Goal: Transaction & Acquisition: Purchase product/service

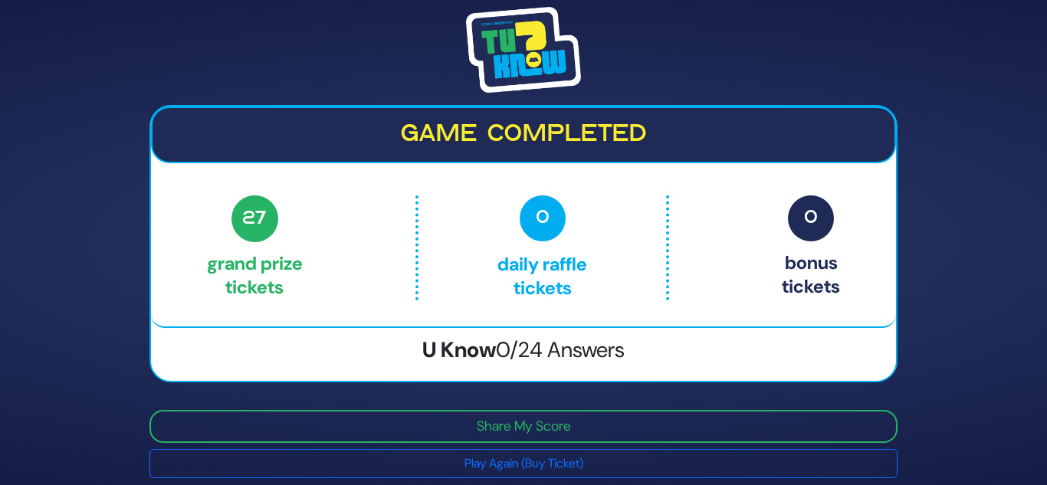
click at [523, 60] on img at bounding box center [523, 50] width 115 height 86
click at [285, 219] on p "27 Grand Prize tickets" at bounding box center [255, 247] width 96 height 104
click at [80, 300] on div "Game completed 27 Grand Prize tickets 0 Daily Raffle tickets 0 Bonus tickets 27…" at bounding box center [523, 242] width 1047 height 485
click at [510, 41] on img at bounding box center [523, 50] width 115 height 86
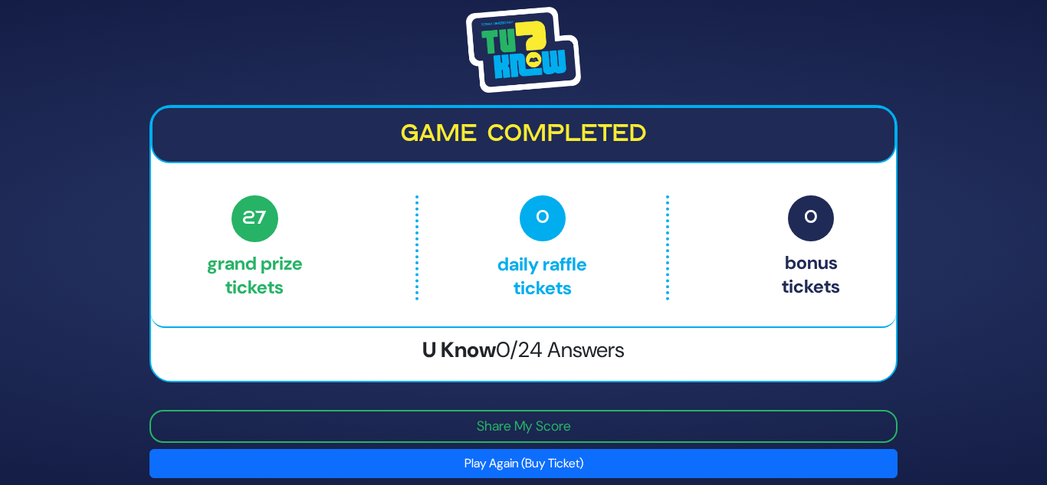
click at [502, 467] on button "Play Again (Buy Ticket)" at bounding box center [523, 463] width 748 height 29
